Goal: Task Accomplishment & Management: Manage account settings

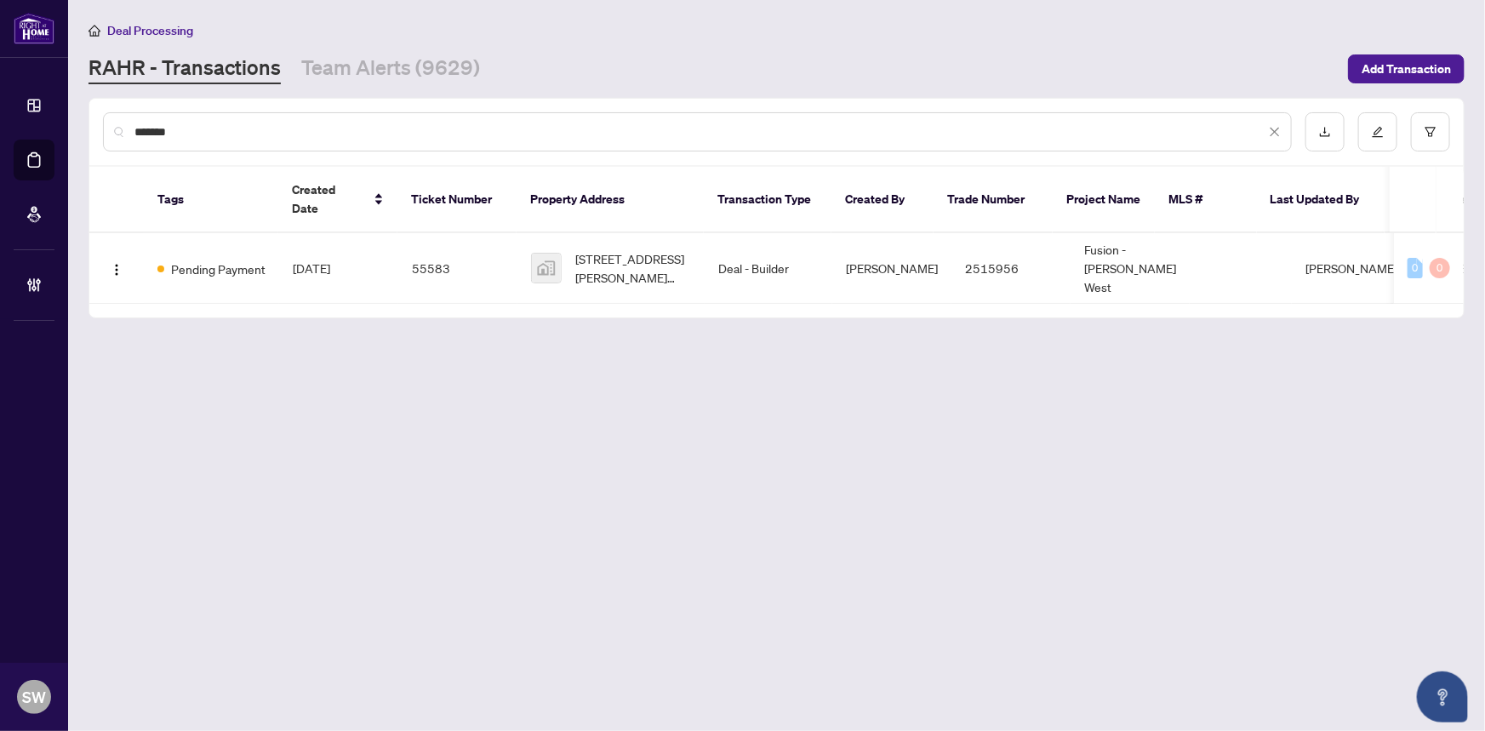
click at [161, 130] on input "*******" at bounding box center [699, 132] width 1131 height 19
paste input "text"
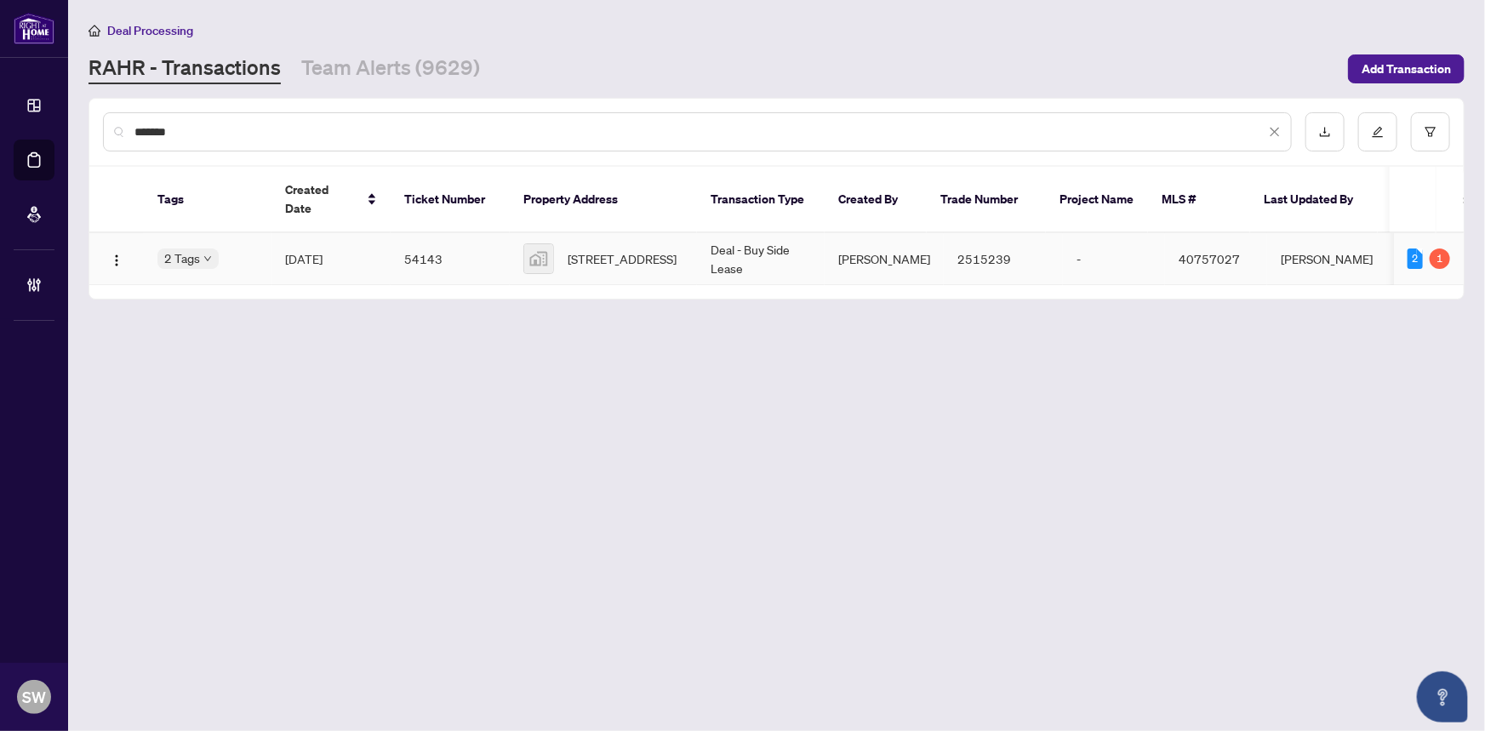
type input "*******"
click at [322, 251] on span "[DATE]" at bounding box center [303, 258] width 37 height 15
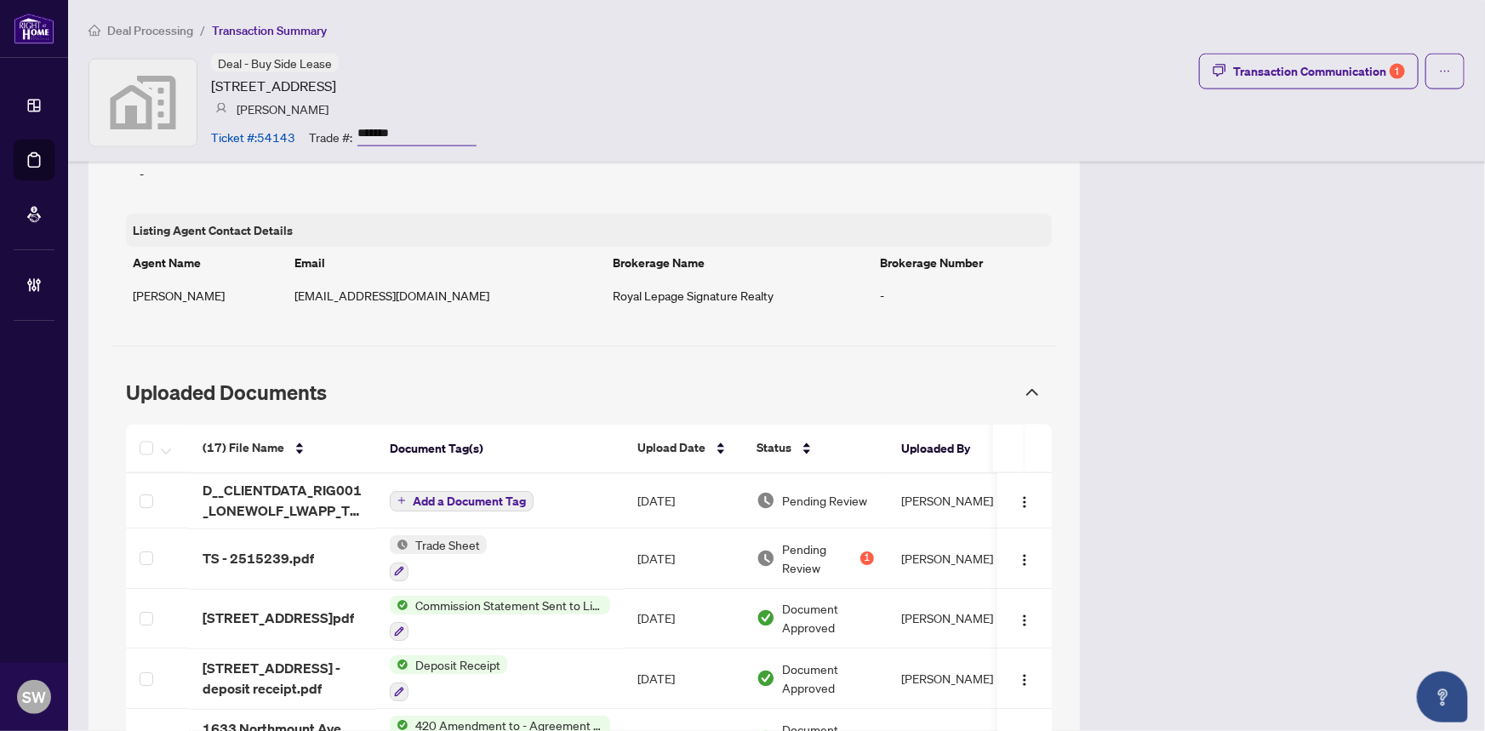
scroll to position [1469, 0]
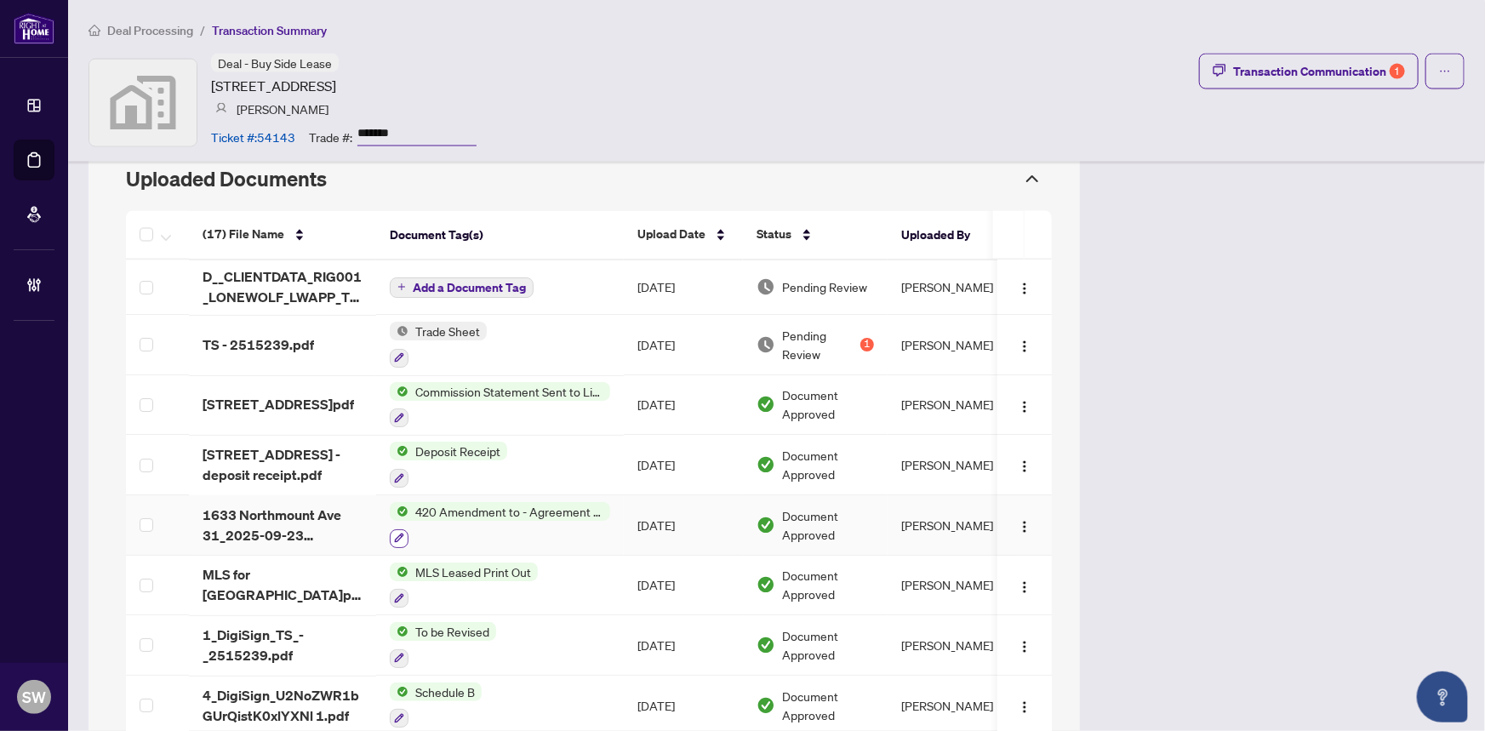
click at [397, 533] on icon "button" at bounding box center [399, 538] width 10 height 10
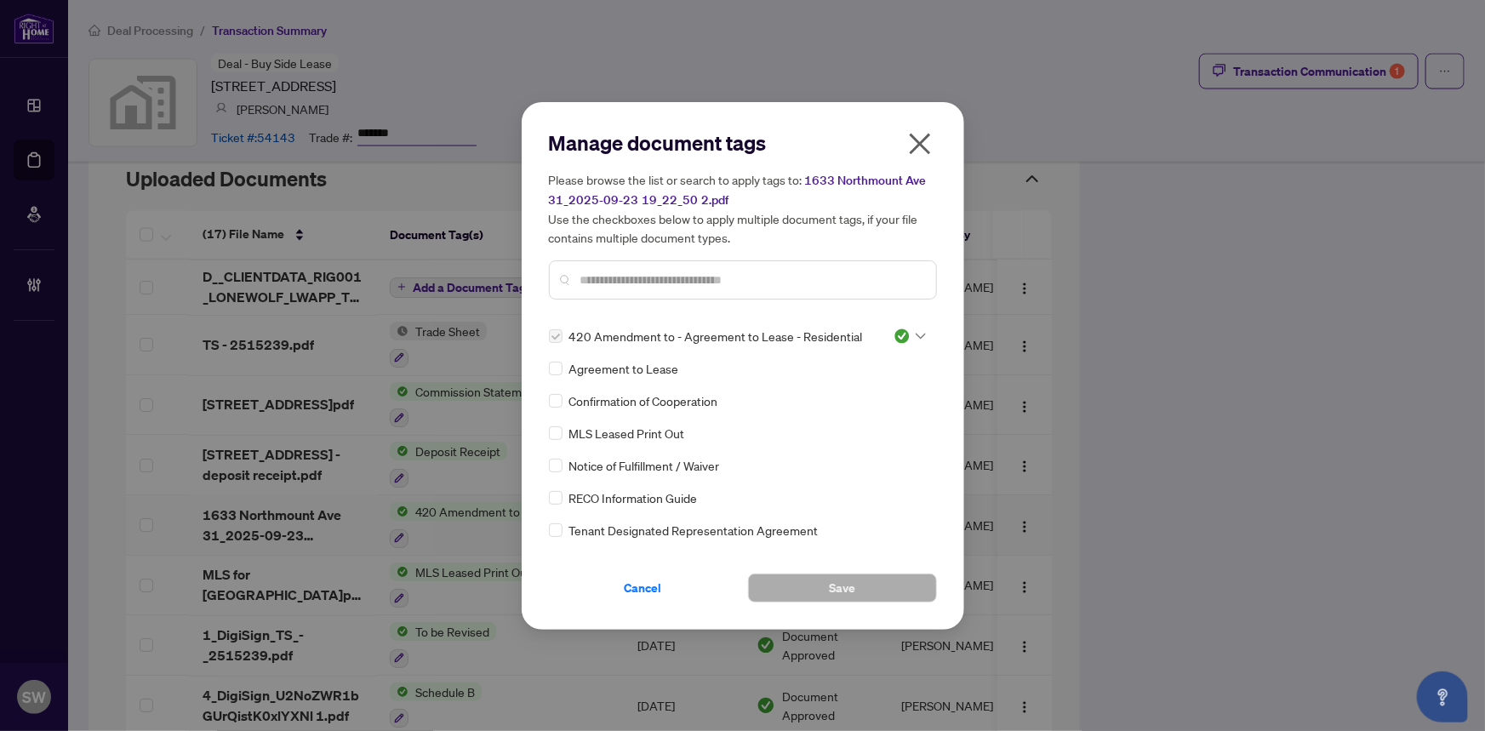
click at [916, 154] on icon "close" at bounding box center [919, 143] width 27 height 27
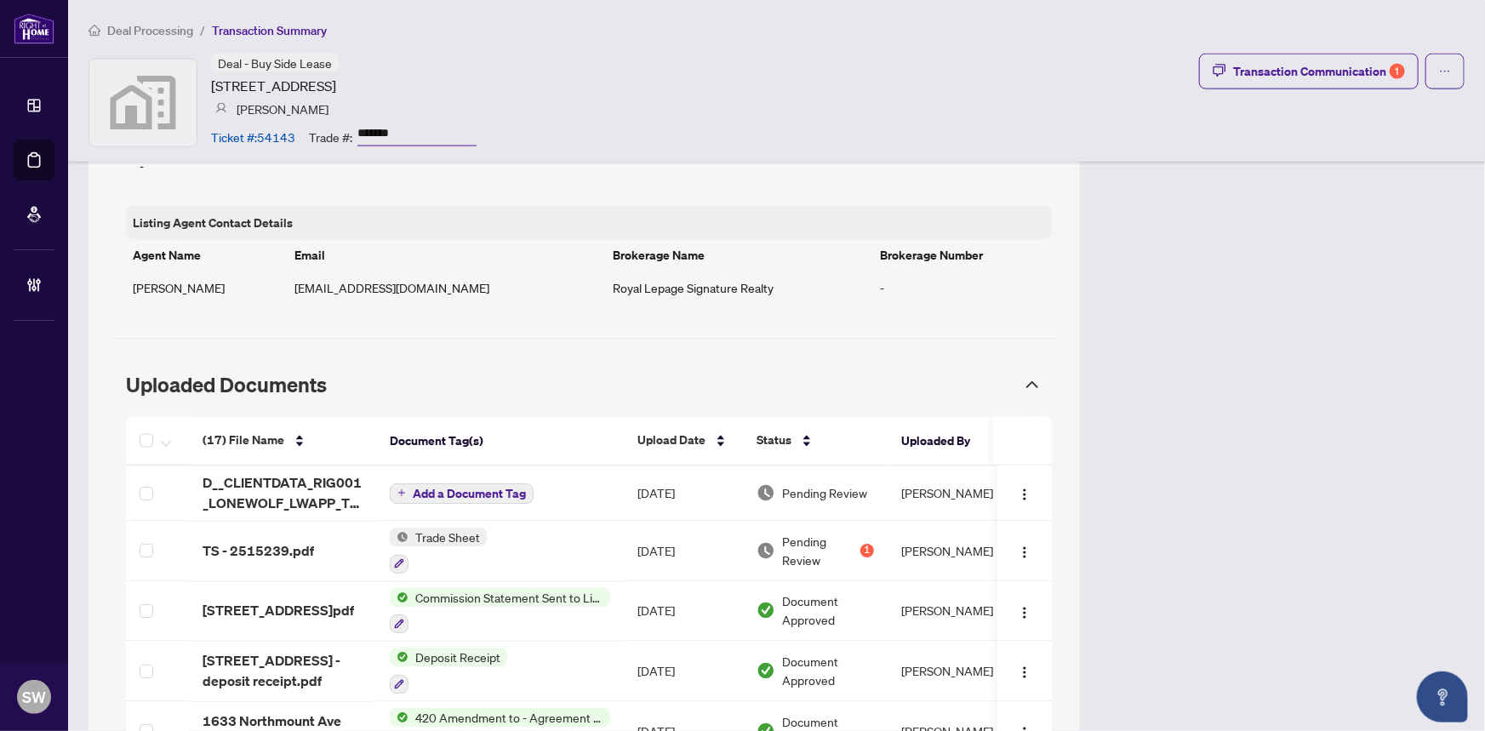
scroll to position [1237, 0]
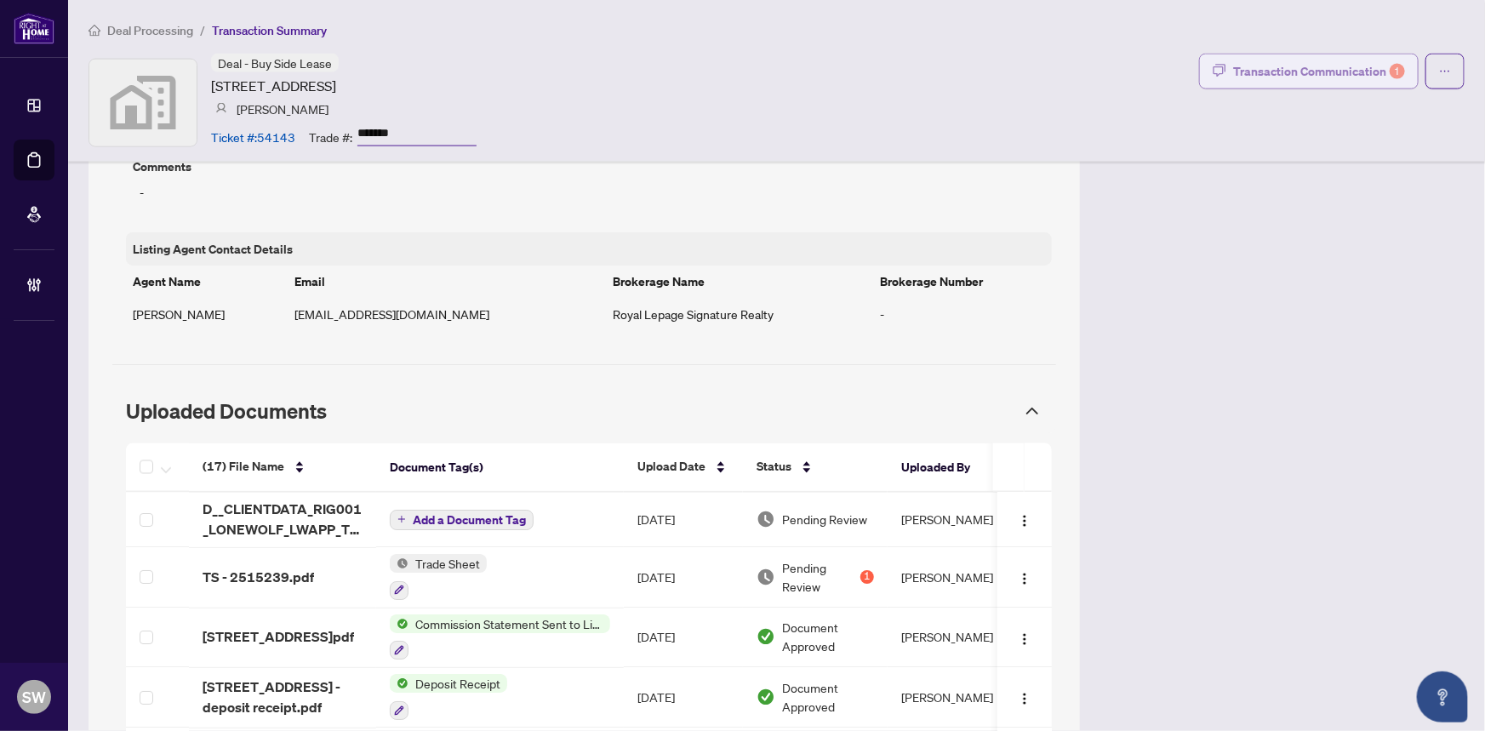
click at [1288, 77] on div "Transaction Communication 1" at bounding box center [1319, 71] width 172 height 27
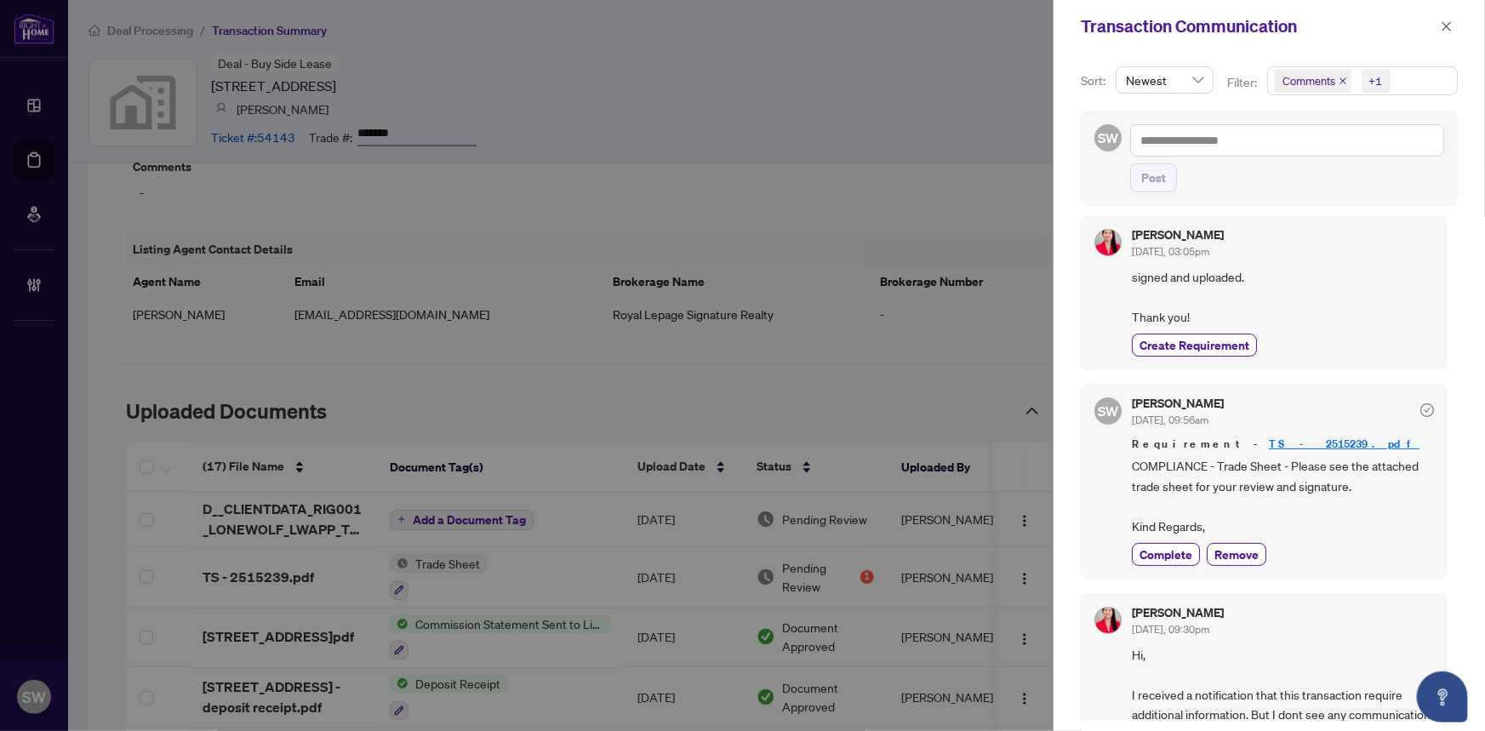
scroll to position [0, 0]
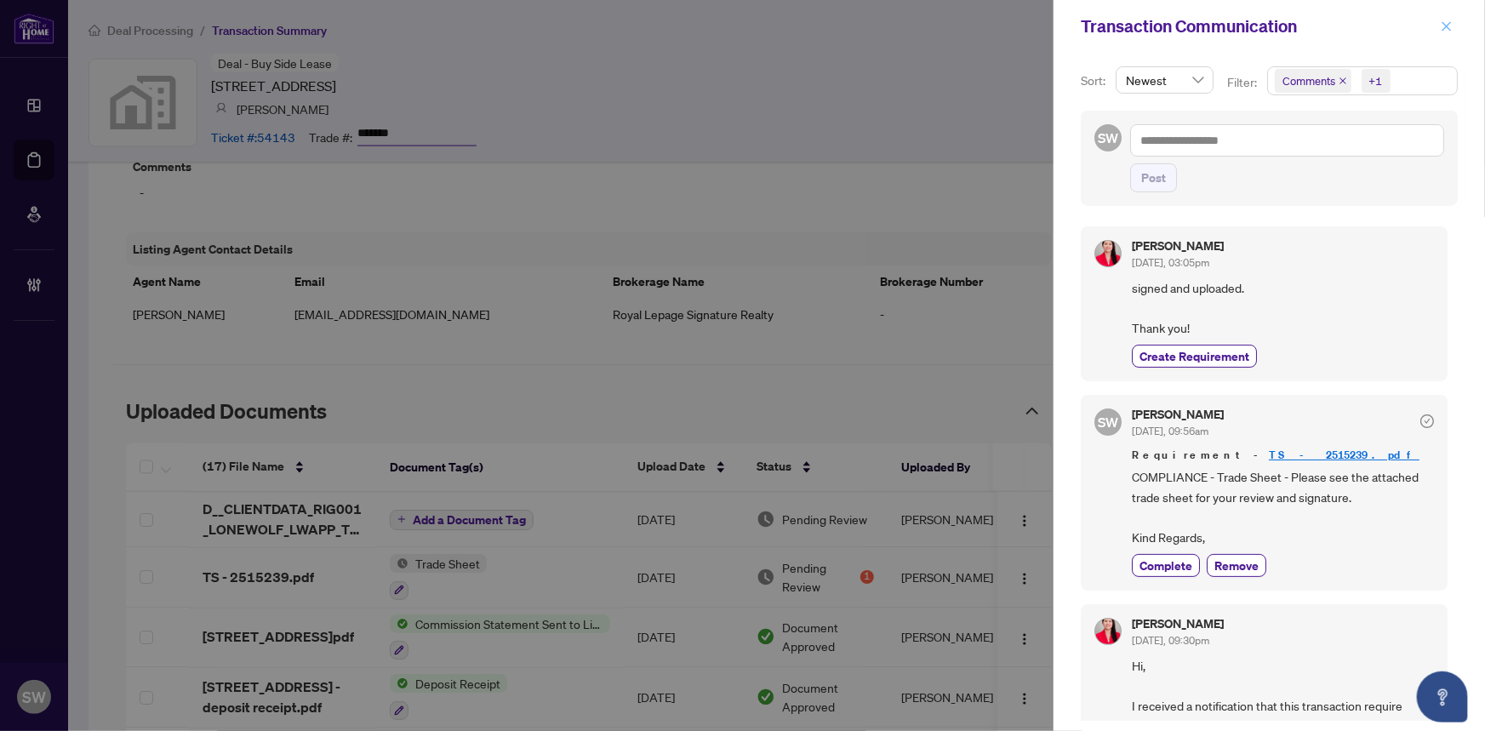
click at [1446, 28] on icon "close" at bounding box center [1446, 26] width 12 height 12
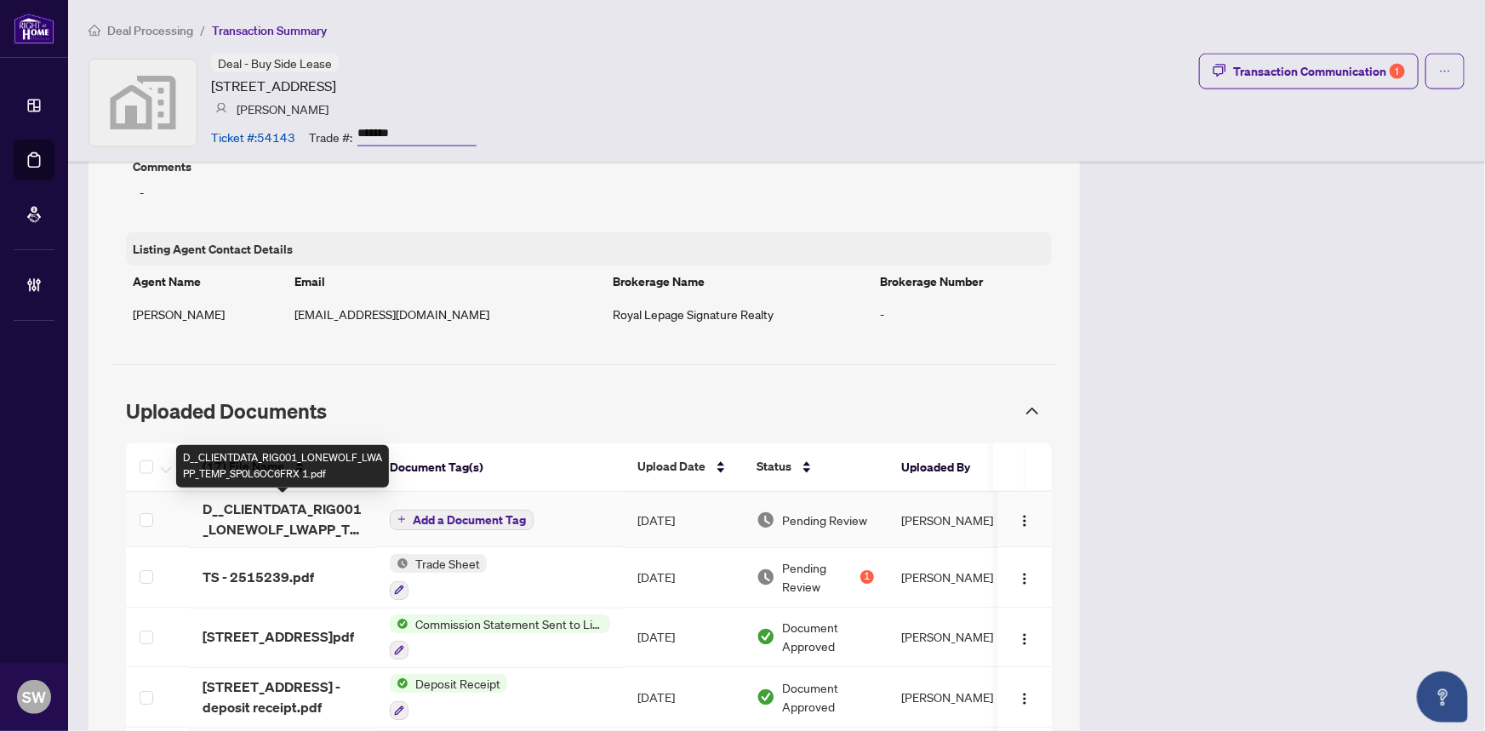
click at [320, 526] on span "D__CLIENTDATA_RIG001_LONEWOLF_LWAPP_TEMP_SP0L6OC6FRX 1.pdf" at bounding box center [282, 519] width 160 height 41
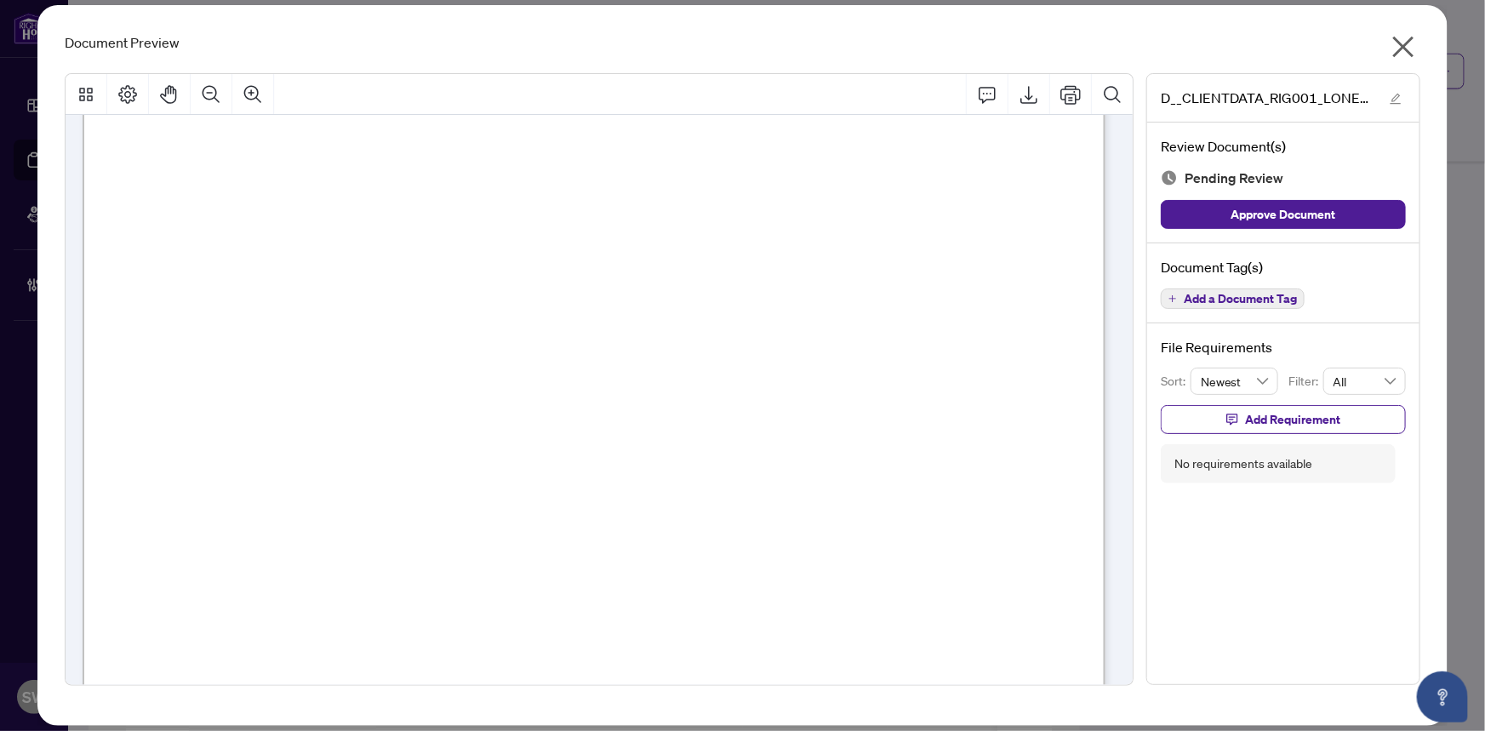
scroll to position [541, 0]
click at [1406, 47] on icon "close" at bounding box center [1402, 46] width 27 height 27
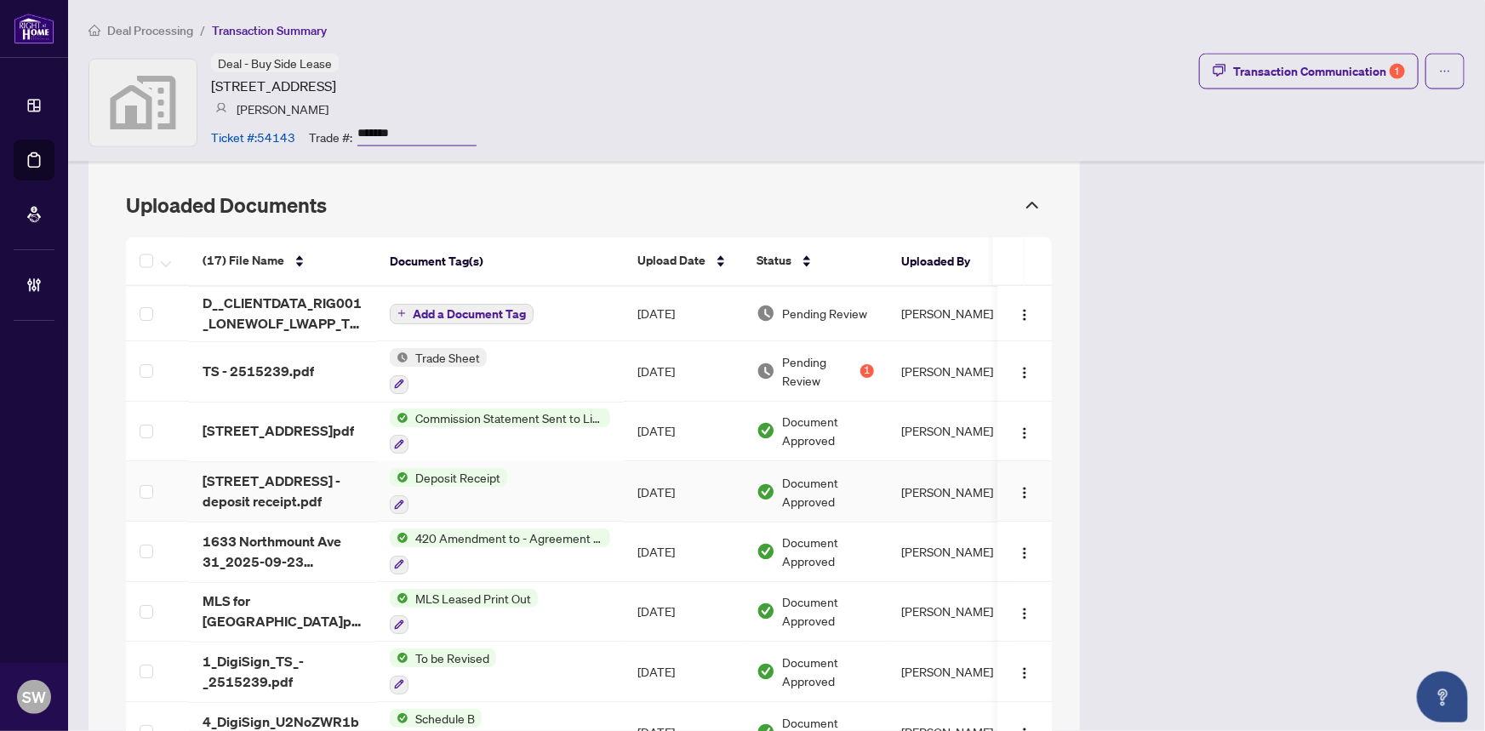
scroll to position [1469, 0]
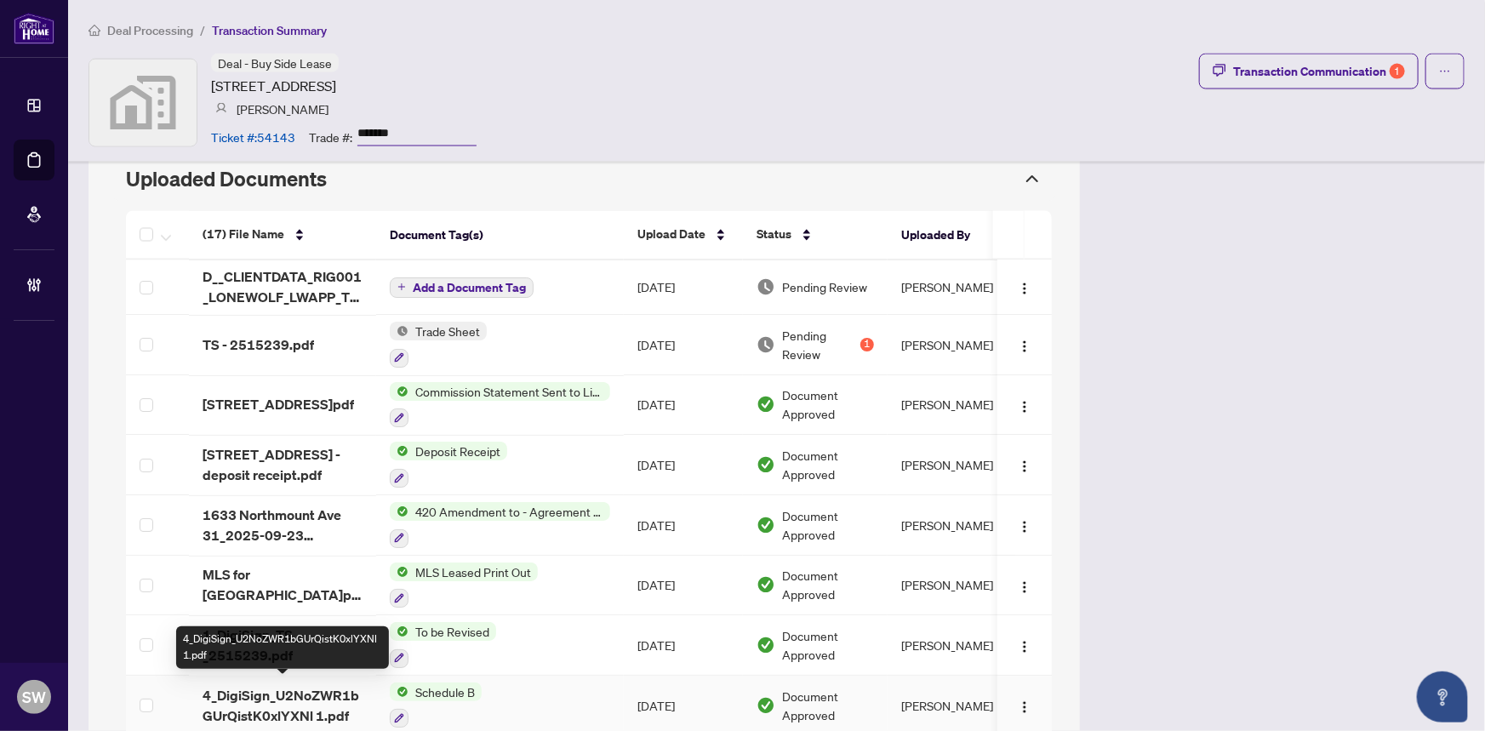
click at [264, 699] on span "4_DigiSign_U2NoZWR1bGUrQistK0xlYXNl 1.pdf" at bounding box center [282, 706] width 160 height 41
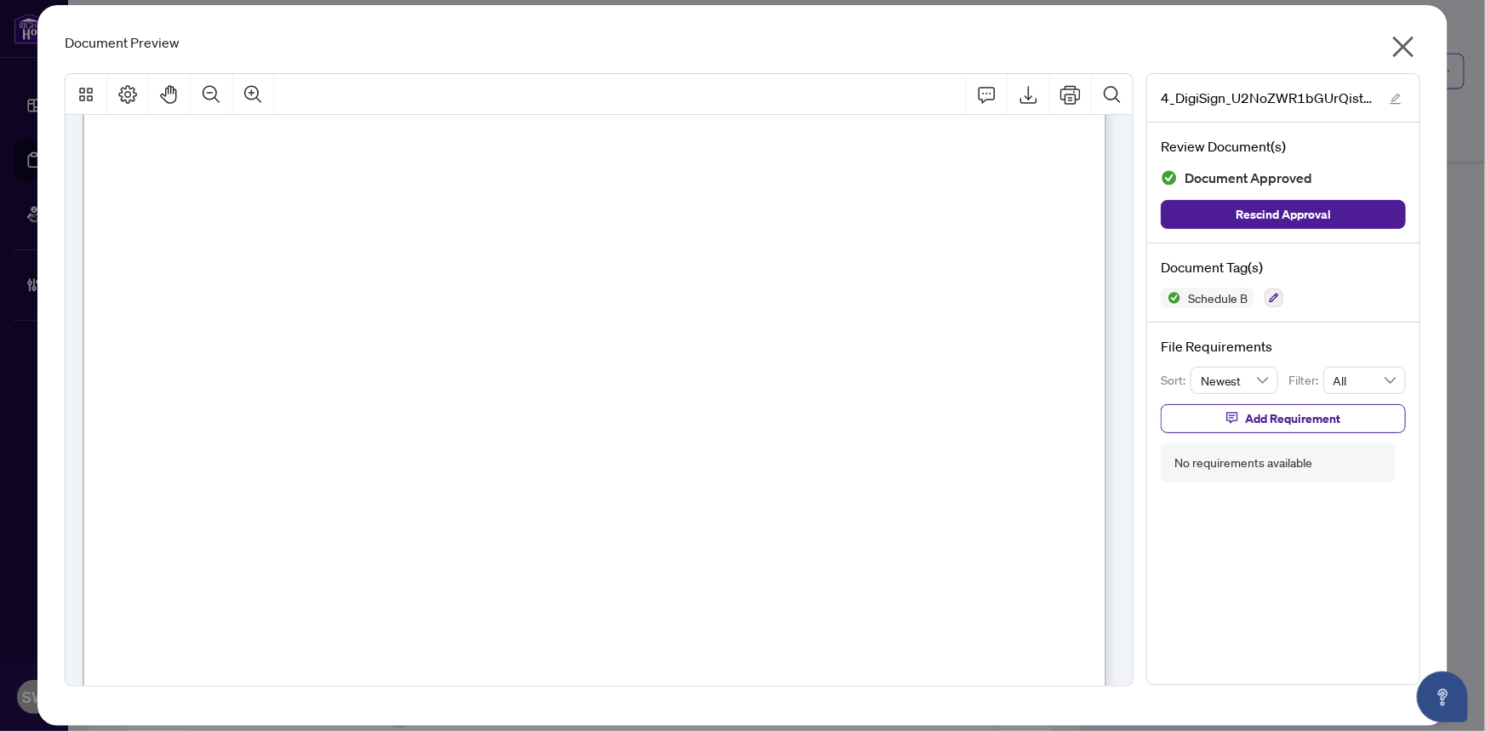
scroll to position [243, 0]
click at [1394, 44] on icon "close" at bounding box center [1402, 46] width 27 height 27
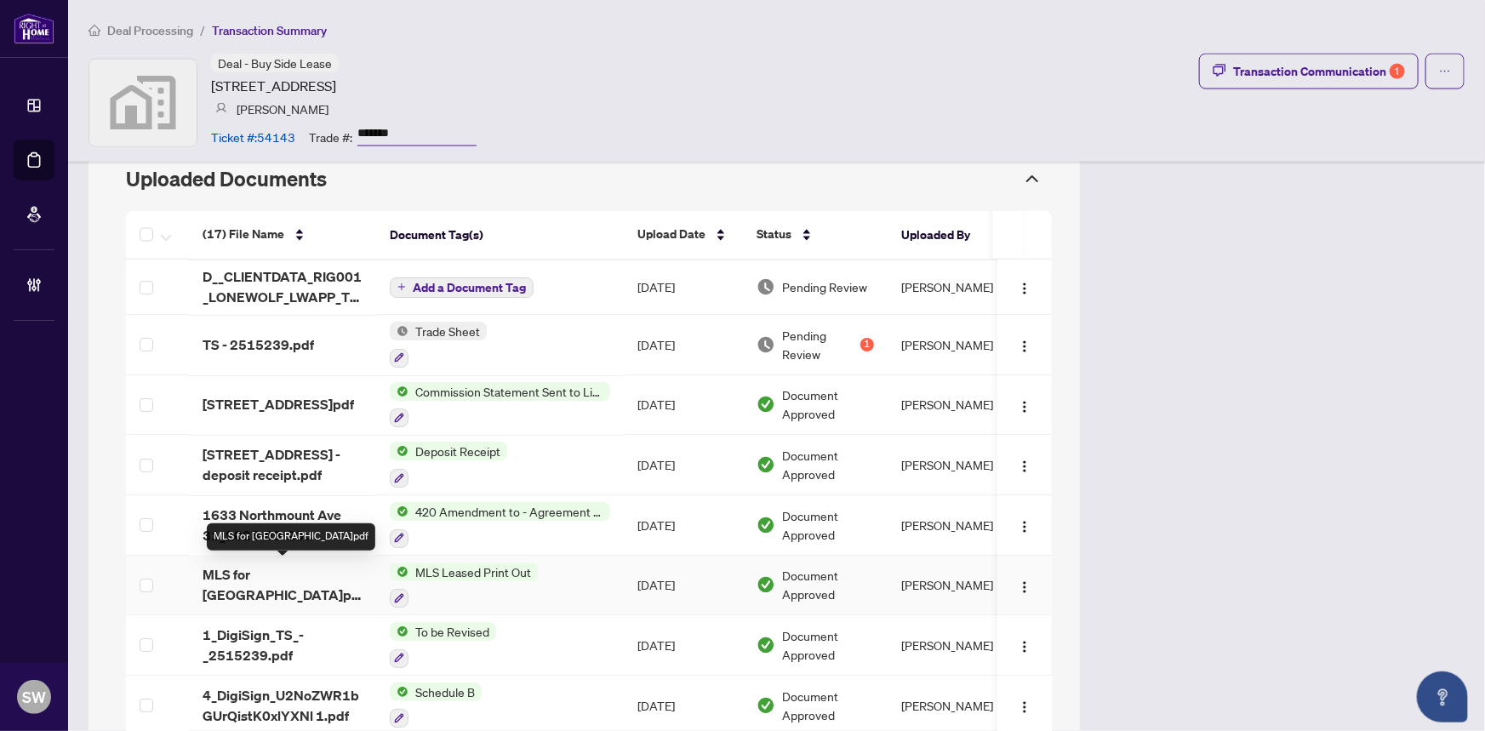
click at [269, 573] on span "MLS for 1633 Northmount.pdf" at bounding box center [282, 585] width 160 height 41
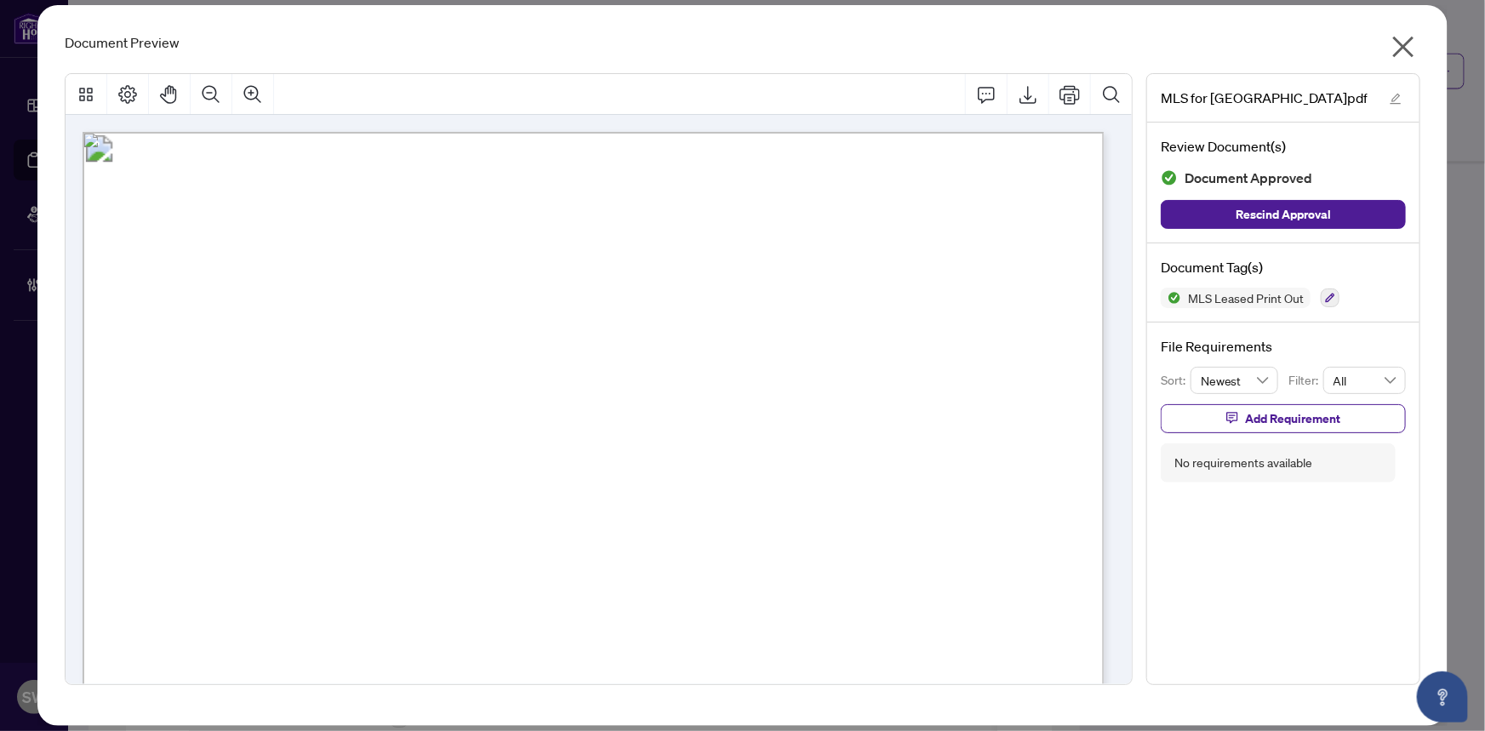
click at [1407, 48] on icon "close" at bounding box center [1402, 46] width 27 height 27
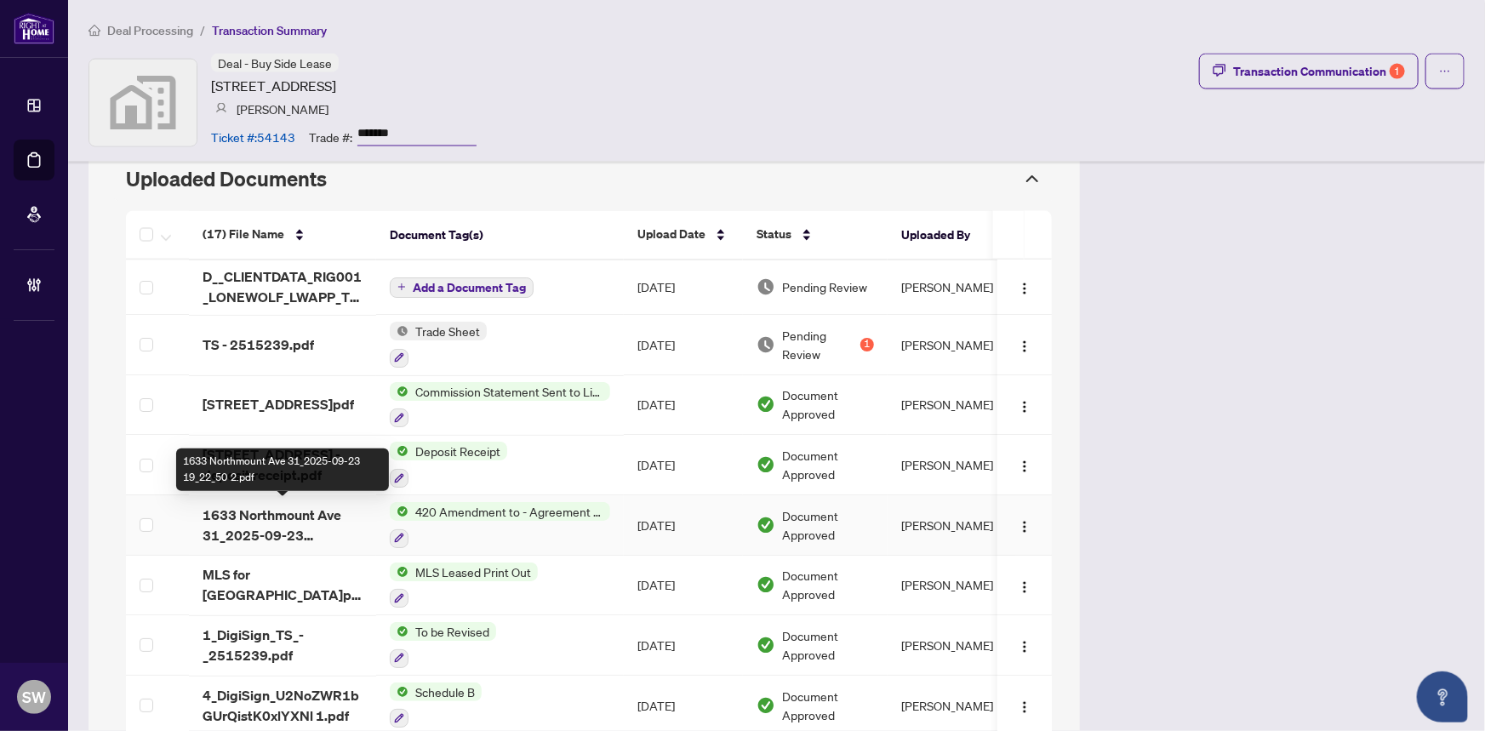
click at [306, 510] on span "1633 Northmount Ave 31_2025-09-23 19_22_50 2.pdf" at bounding box center [282, 525] width 160 height 41
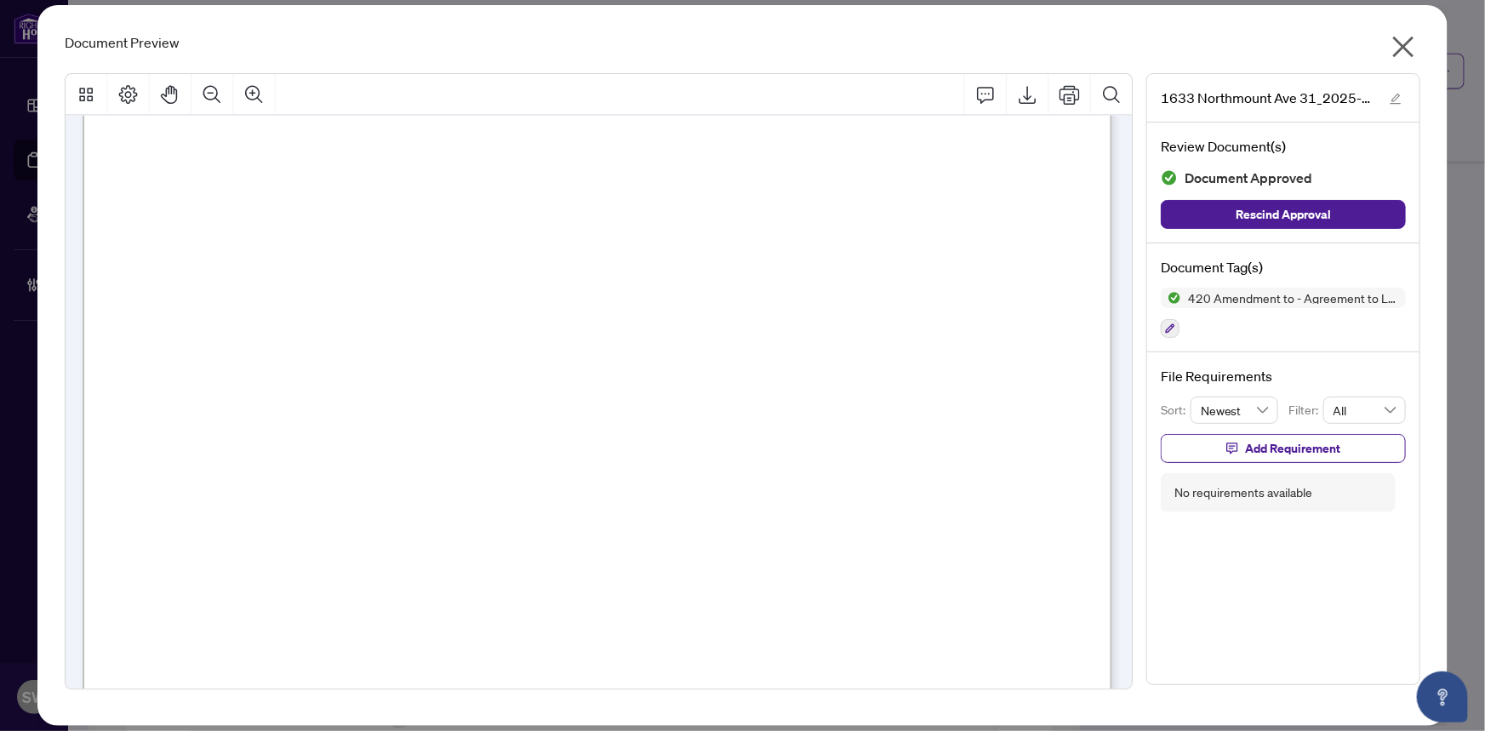
scroll to position [386, 0]
click at [426, 63] on div "1633 Northmount Ave 31_2025-09-23 19_22_50 2.pdf Review Document(s) Document Ap…" at bounding box center [743, 379] width 1356 height 639
click at [654, 453] on span "Mariia Bodnar" at bounding box center [661, 450] width 105 height 14
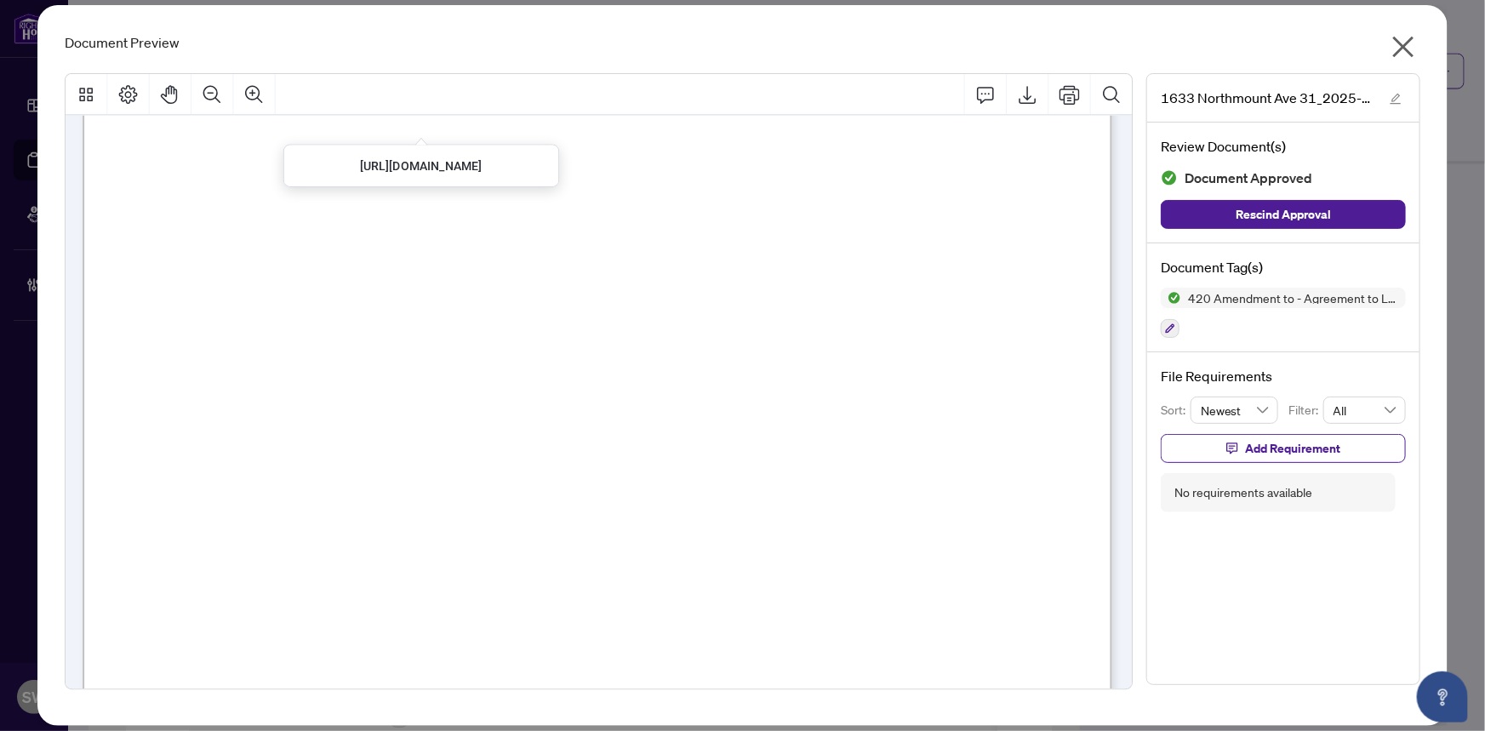
click at [1411, 43] on icon "close" at bounding box center [1402, 46] width 27 height 27
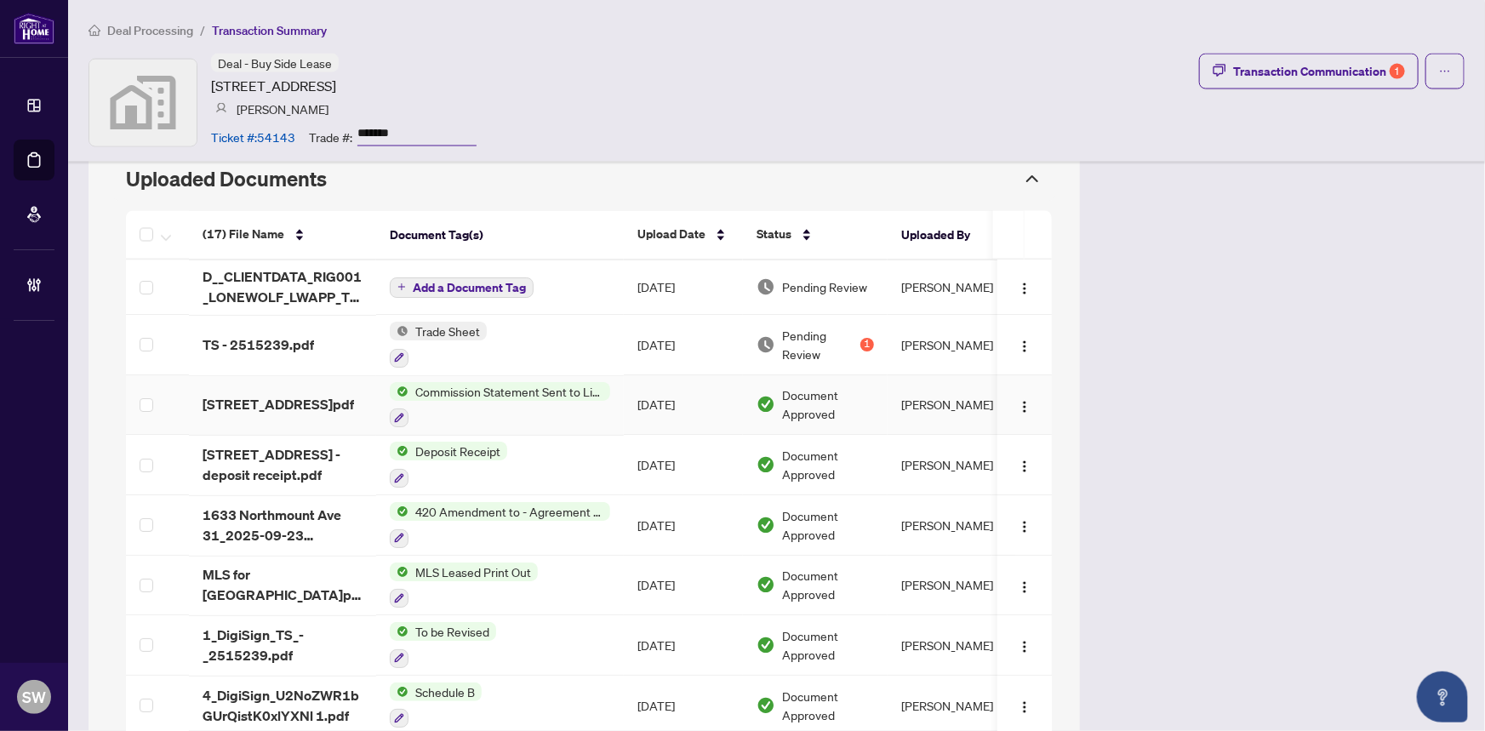
scroll to position [1547, 0]
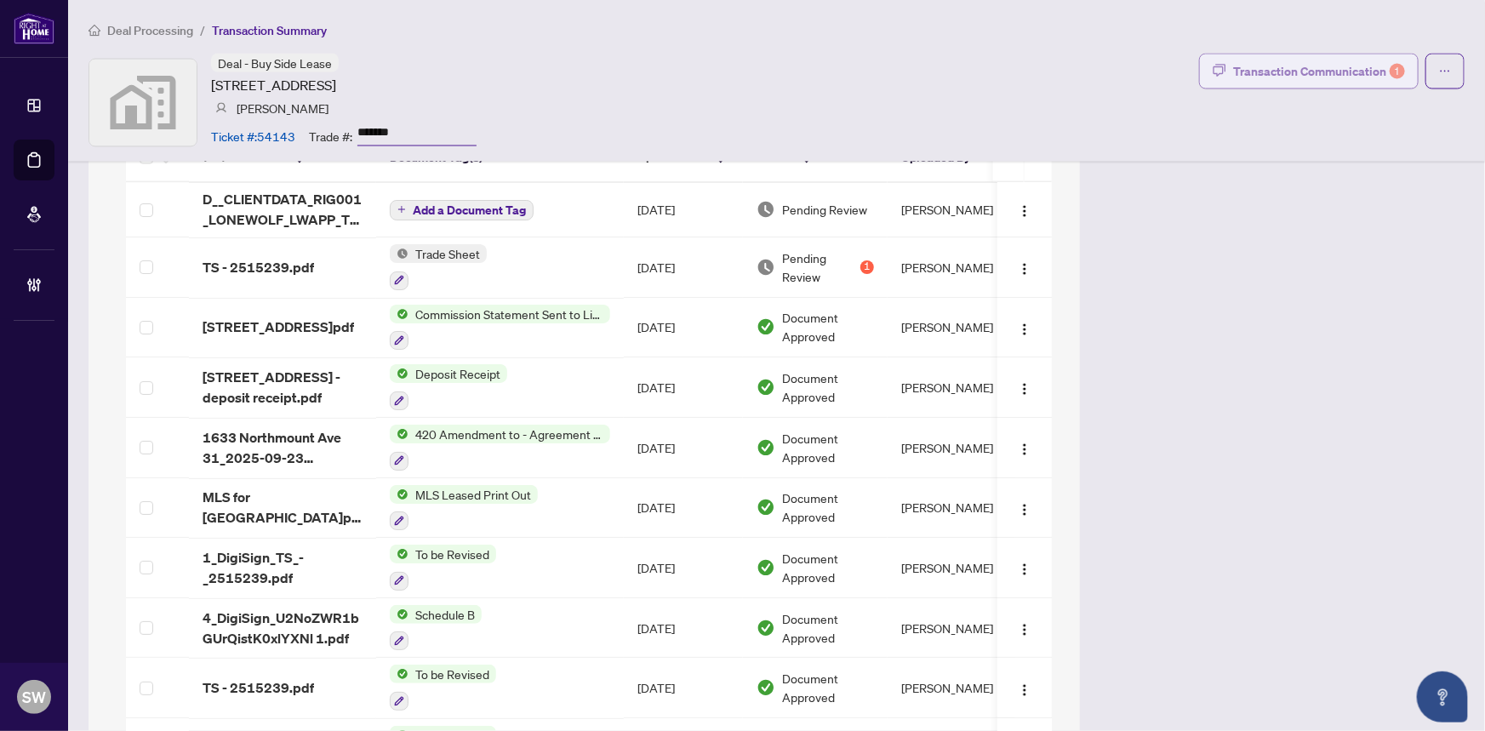
click at [1366, 71] on div "Transaction Communication 1" at bounding box center [1319, 71] width 172 height 27
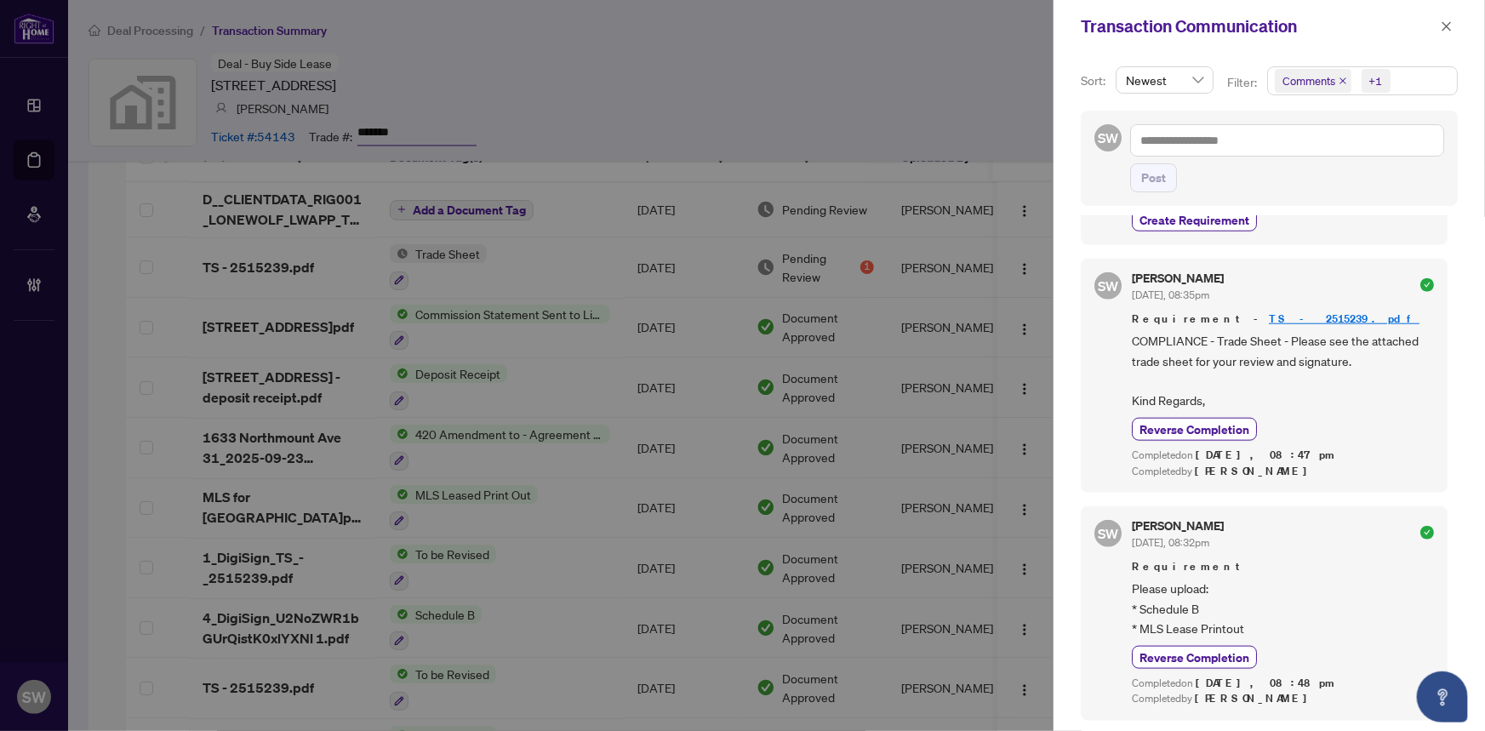
scroll to position [944, 0]
click at [1445, 22] on icon "close" at bounding box center [1446, 26] width 12 height 12
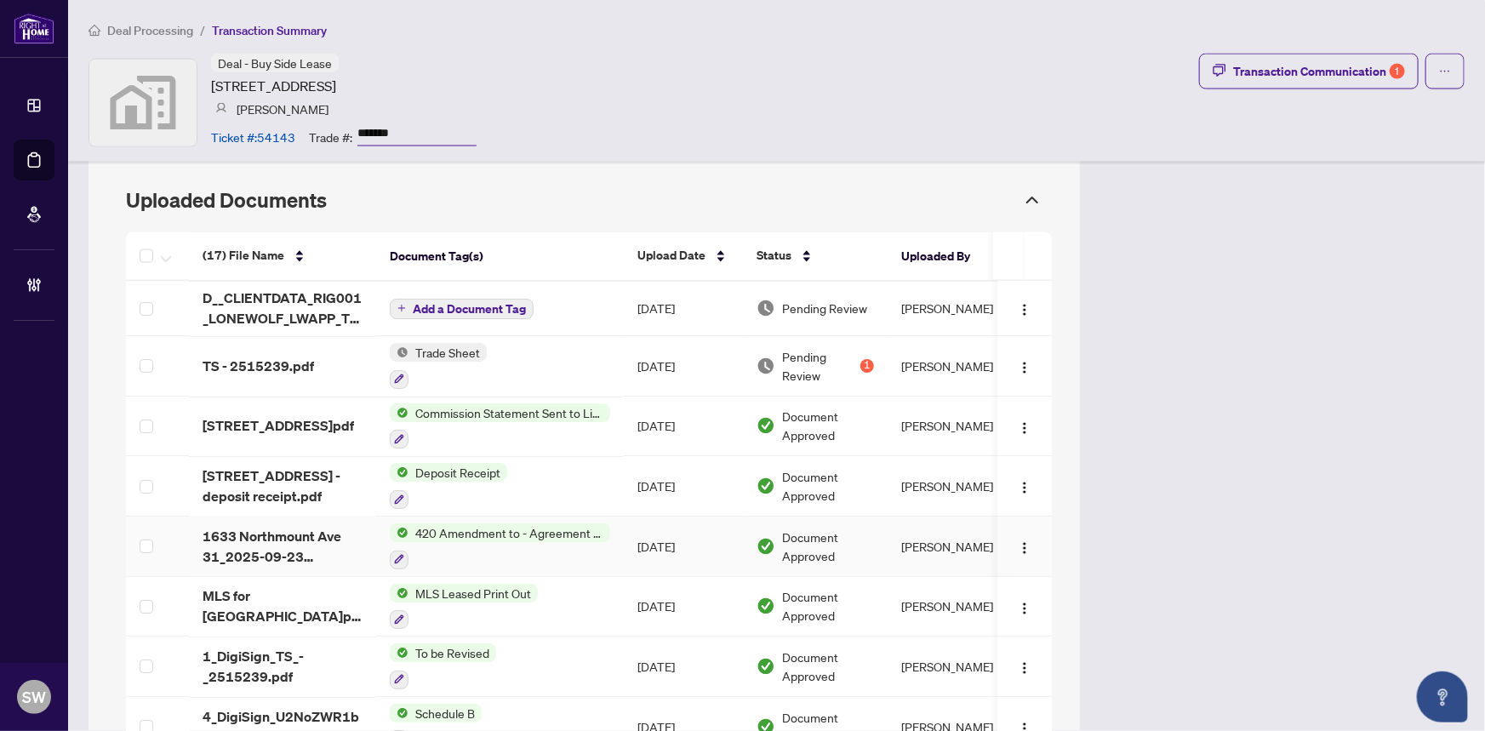
scroll to position [1370, 0]
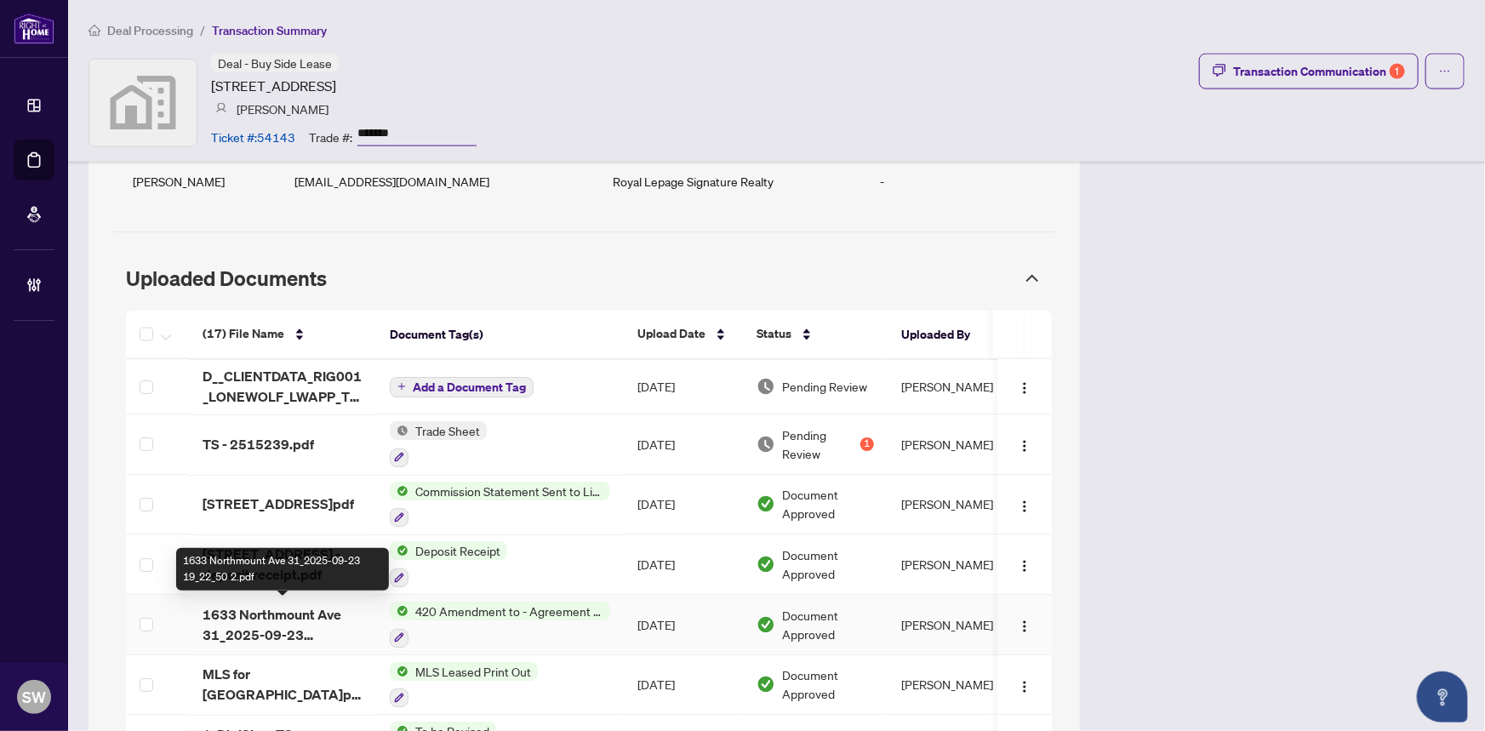
click at [292, 619] on span "1633 Northmount Ave 31_2025-09-23 19_22_50 2.pdf" at bounding box center [282, 625] width 160 height 41
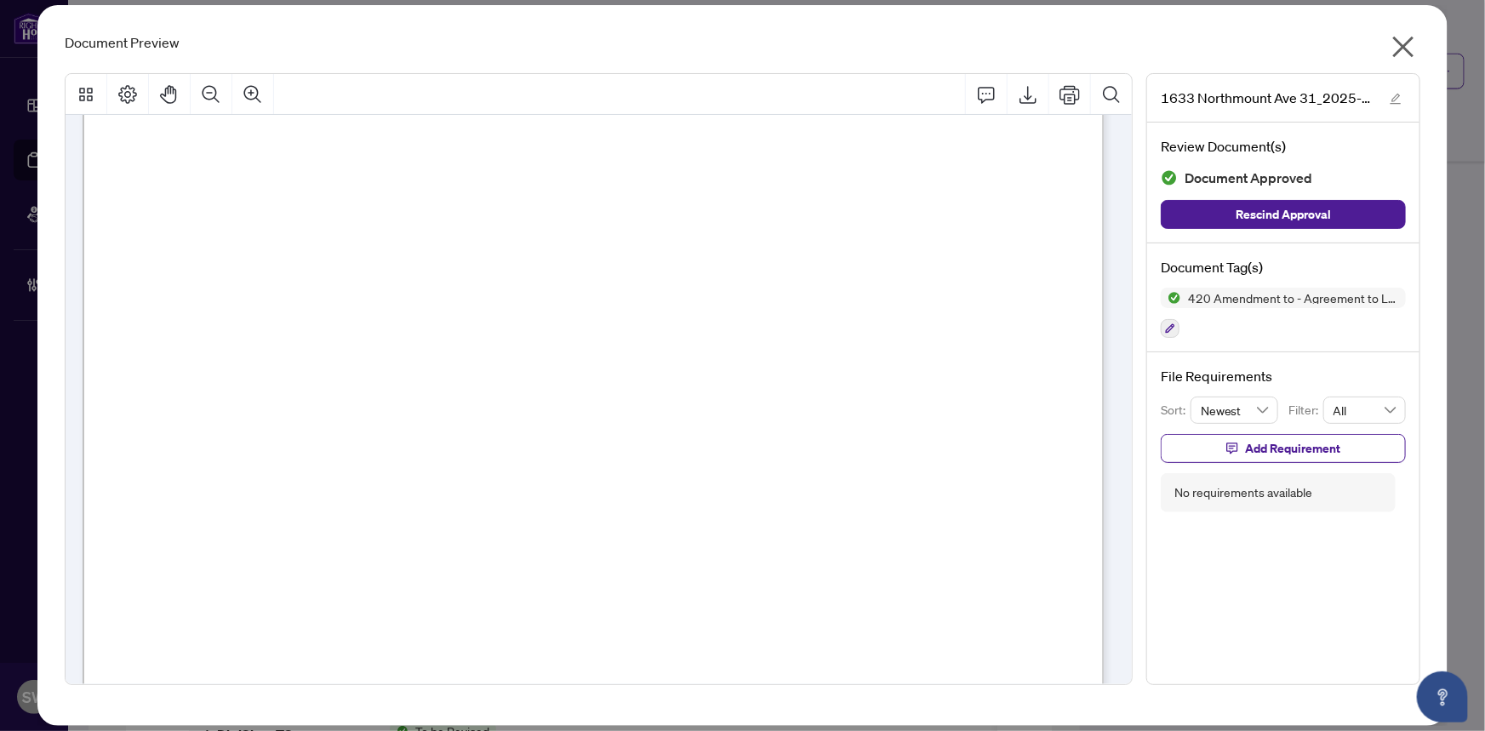
scroll to position [464, 0]
drag, startPoint x: 1409, startPoint y: 48, endPoint x: 1377, endPoint y: 81, distance: 45.1
click at [1409, 48] on icon "close" at bounding box center [1402, 46] width 27 height 27
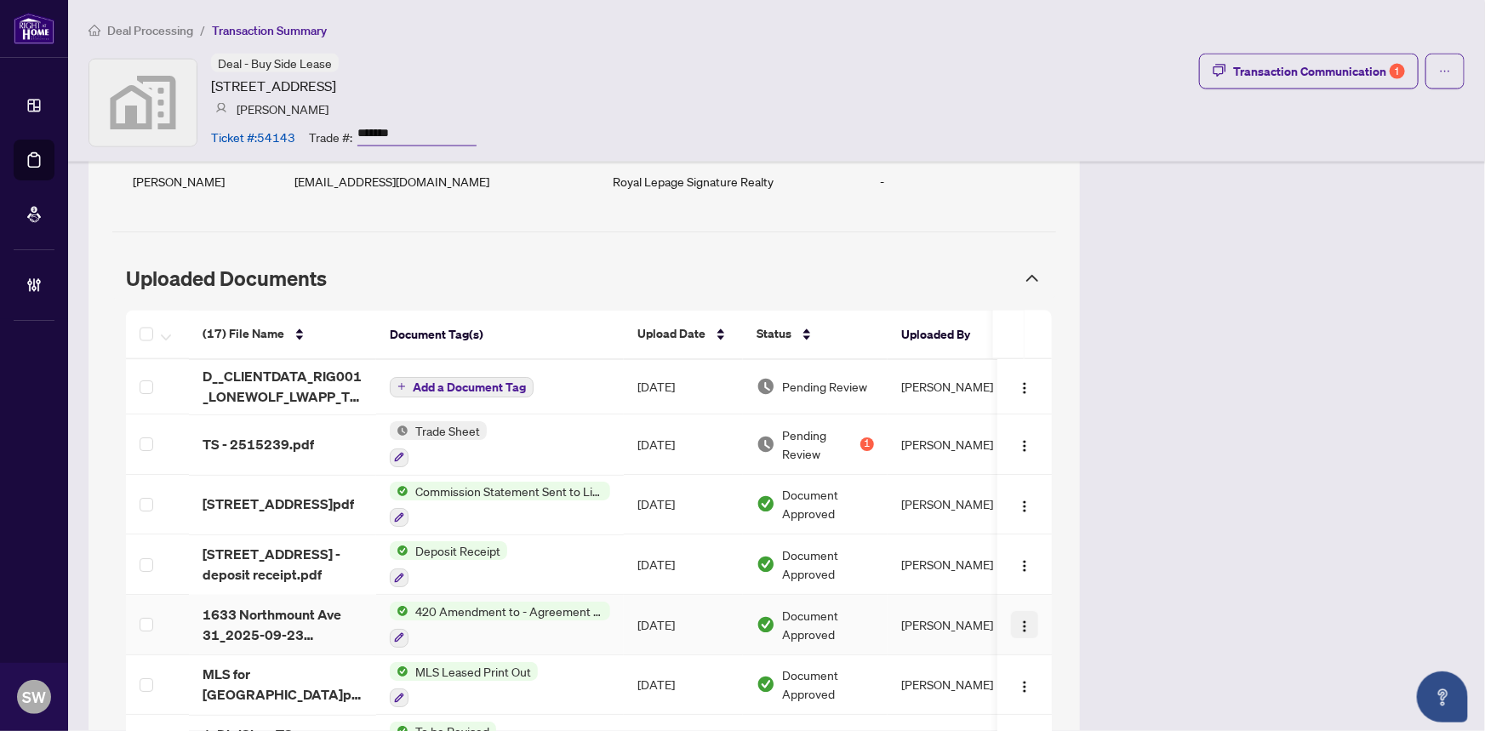
click at [1018, 620] on img "button" at bounding box center [1025, 627] width 14 height 14
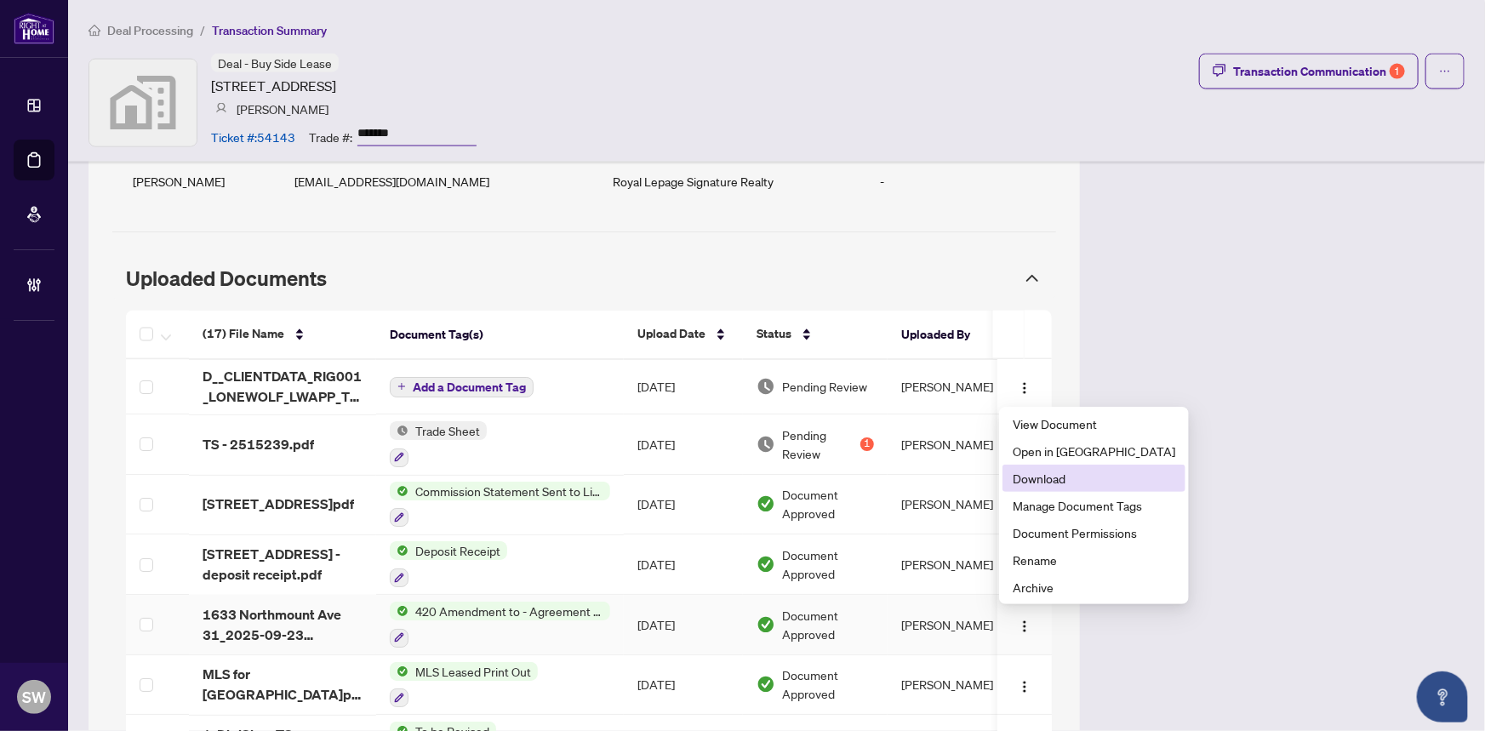
click at [1059, 476] on span "Download" at bounding box center [1093, 478] width 162 height 19
